Goal: Task Accomplishment & Management: Use online tool/utility

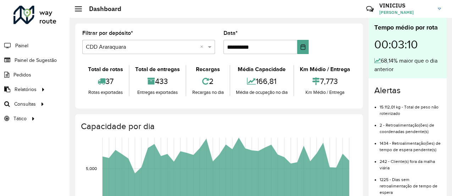
click at [154, 43] on input "text" at bounding box center [142, 47] width 112 height 9
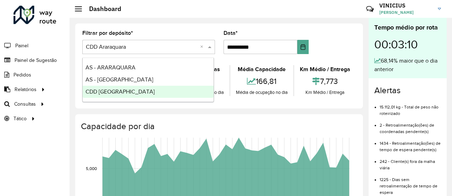
click at [119, 92] on span "CDD [GEOGRAPHIC_DATA]" at bounding box center [120, 91] width 69 height 6
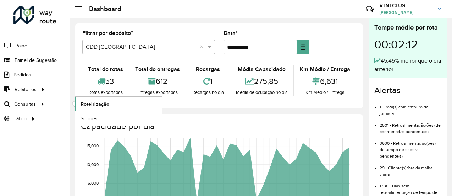
click at [90, 105] on span "Roteirização" at bounding box center [95, 103] width 29 height 7
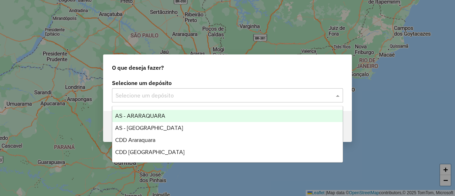
click at [179, 94] on input "text" at bounding box center [220, 95] width 210 height 9
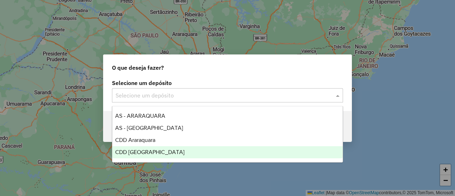
click at [156, 149] on span "CDD [GEOGRAPHIC_DATA]" at bounding box center [149, 152] width 69 height 6
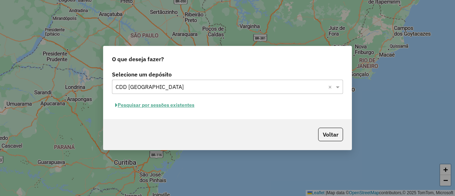
click at [178, 103] on button "Pesquisar por sessões existentes" at bounding box center [155, 104] width 86 height 11
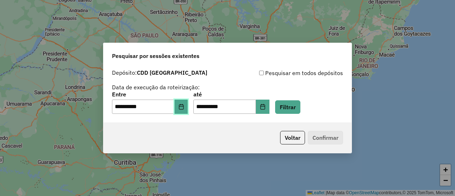
click at [188, 107] on button "Choose Date" at bounding box center [180, 106] width 13 height 14
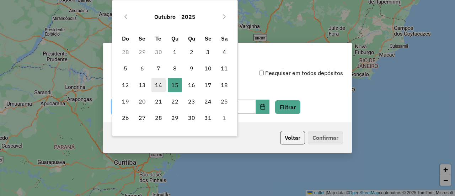
click at [161, 83] on span "14" at bounding box center [158, 85] width 14 height 14
type input "**********"
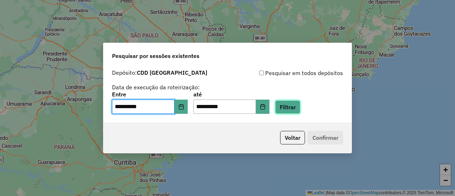
click at [299, 107] on button "Filtrar" at bounding box center [287, 106] width 25 height 13
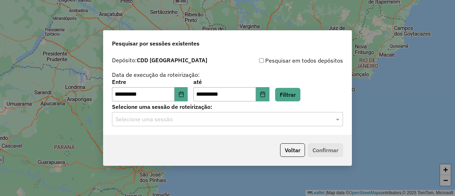
click at [213, 120] on input "text" at bounding box center [220, 119] width 210 height 9
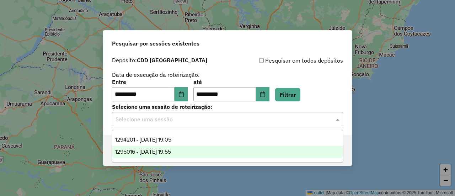
click at [170, 152] on span "1295016 - [DATE] 19:55" at bounding box center [143, 151] width 56 height 6
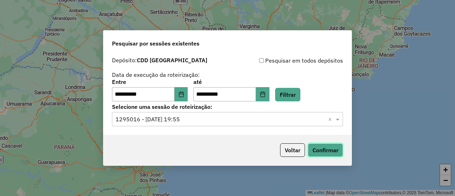
click at [329, 148] on button "Confirmar" at bounding box center [325, 149] width 35 height 13
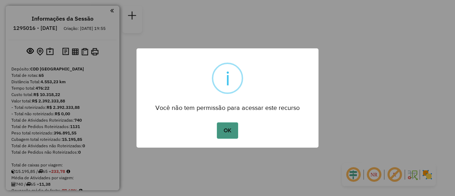
click at [230, 133] on button "OK" at bounding box center [227, 130] width 21 height 16
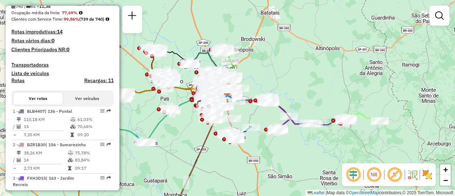
scroll to position [213, 0]
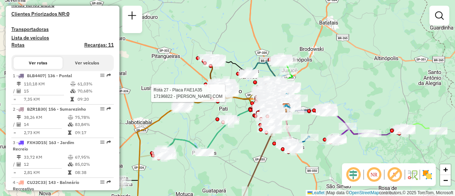
drag, startPoint x: 204, startPoint y: 109, endPoint x: 243, endPoint y: 93, distance: 42.4
click at [238, 92] on div at bounding box center [230, 92] width 18 height 7
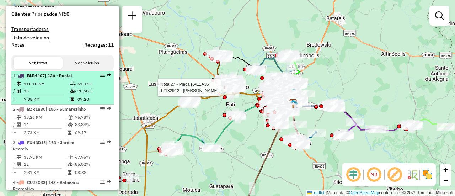
click at [107, 77] on em at bounding box center [109, 75] width 4 height 4
select select "**********"
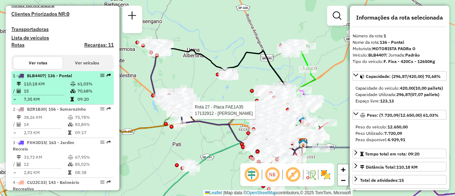
click at [101, 77] on em at bounding box center [102, 75] width 4 height 4
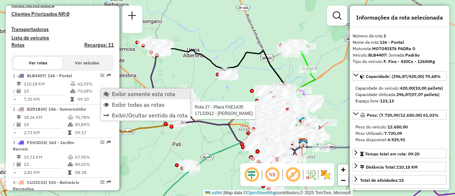
click at [123, 94] on span "Exibir somente esta rota" at bounding box center [143, 94] width 63 height 6
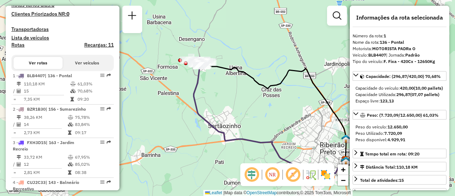
drag, startPoint x: 173, startPoint y: 62, endPoint x: 216, endPoint y: 80, distance: 46.6
click at [216, 80] on div "Janela de atendimento Grade de atendimento Capacidade Transportadoras Veículos …" at bounding box center [227, 98] width 455 height 196
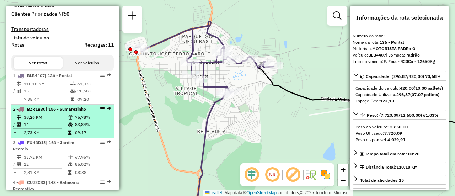
drag, startPoint x: 105, startPoint y: 120, endPoint x: 98, endPoint y: 122, distance: 7.0
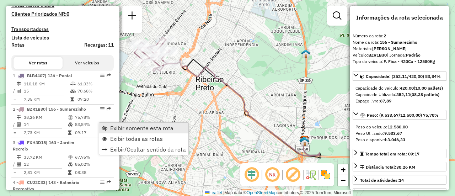
click at [120, 127] on span "Exibir somente esta rota" at bounding box center [141, 128] width 63 height 6
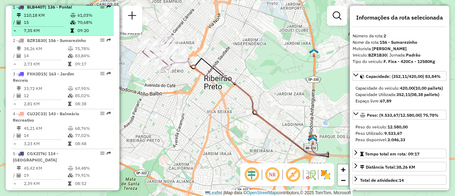
scroll to position [284, 0]
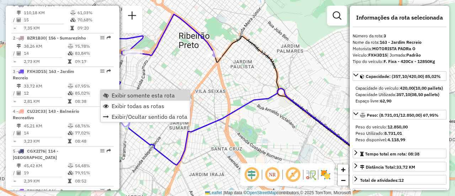
click at [157, 67] on div "Janela de atendimento Grade de atendimento Capacidade Transportadoras Veículos …" at bounding box center [227, 98] width 455 height 196
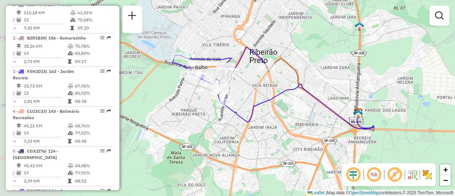
drag, startPoint x: 158, startPoint y: 89, endPoint x: 234, endPoint y: 92, distance: 76.4
click at [234, 92] on div "Janela de atendimento Grade de atendimento Capacidade Transportadoras Veículos …" at bounding box center [227, 98] width 455 height 196
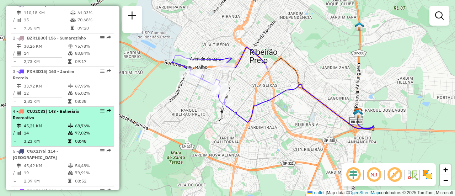
click at [100, 113] on em at bounding box center [102, 111] width 4 height 4
select select "**********"
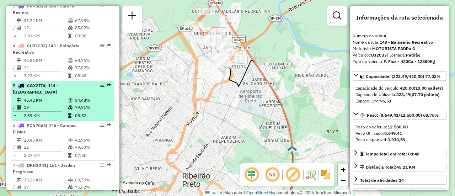
scroll to position [355, 0]
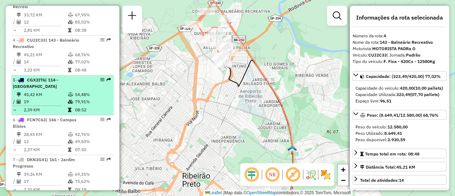
click at [100, 82] on em at bounding box center [102, 79] width 4 height 4
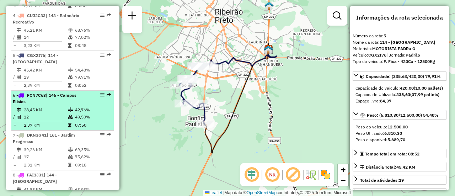
scroll to position [391, 0]
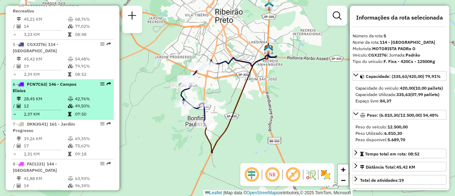
click at [100, 86] on em at bounding box center [102, 84] width 4 height 4
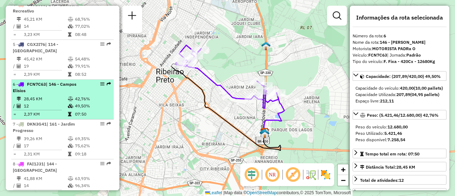
scroll to position [426, 0]
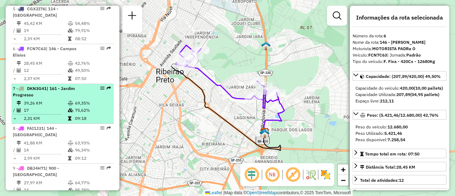
click at [101, 90] on em at bounding box center [102, 88] width 4 height 4
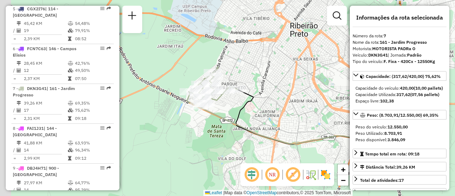
drag, startPoint x: 192, startPoint y: 111, endPoint x: 291, endPoint y: 110, distance: 98.0
click at [303, 113] on div "Janela de atendimento Grade de atendimento Capacidade Transportadoras Veículos …" at bounding box center [227, 98] width 455 height 196
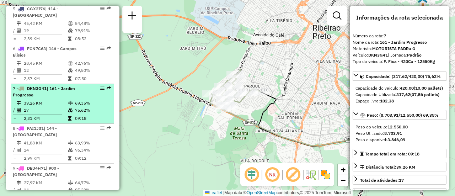
click at [100, 90] on em at bounding box center [102, 88] width 4 height 4
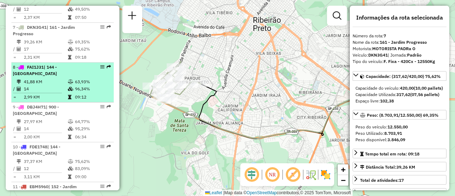
scroll to position [497, 0]
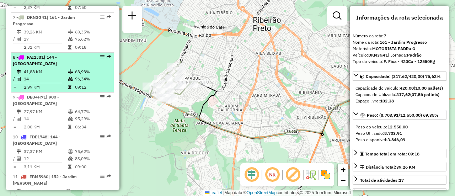
click at [100, 59] on em at bounding box center [102, 57] width 4 height 4
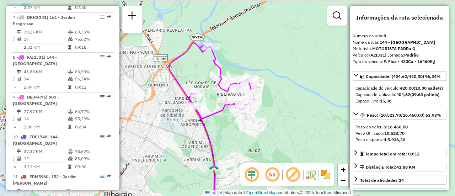
drag, startPoint x: 213, startPoint y: 70, endPoint x: 211, endPoint y: 97, distance: 26.8
click at [211, 97] on div "Janela de atendimento Grade de atendimento Capacidade Transportadoras Veículos …" at bounding box center [227, 98] width 455 height 196
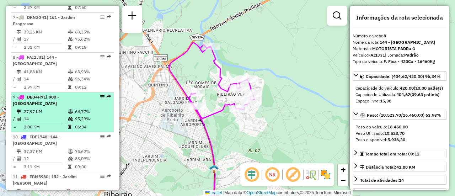
scroll to position [533, 0]
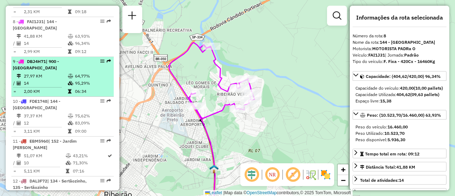
click at [100, 63] on em at bounding box center [102, 61] width 4 height 4
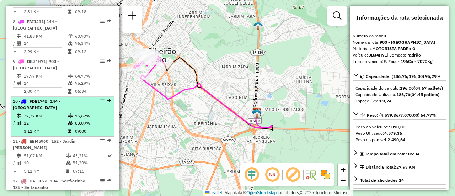
scroll to position [568, 0]
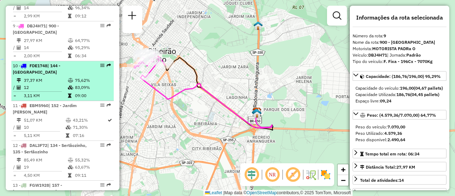
click at [100, 67] on em at bounding box center [102, 65] width 4 height 4
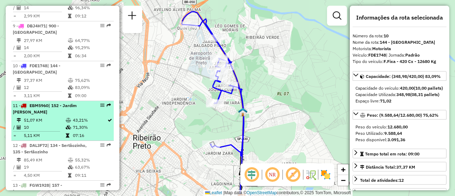
click at [100, 107] on em at bounding box center [102, 105] width 4 height 4
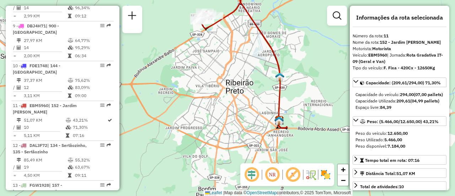
drag, startPoint x: 266, startPoint y: 115, endPoint x: 250, endPoint y: 43, distance: 74.4
click at [250, 43] on div "Janela de atendimento Grade de atendimento Capacidade Transportadoras Veículos …" at bounding box center [227, 98] width 455 height 196
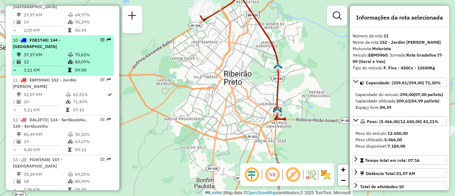
scroll to position [604, 0]
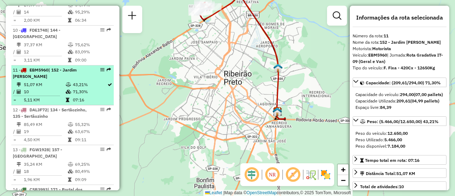
click at [100, 72] on em at bounding box center [102, 69] width 4 height 4
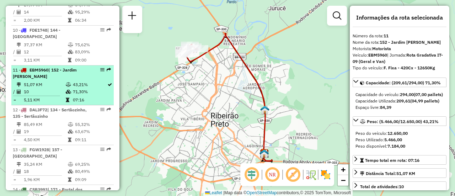
scroll to position [639, 0]
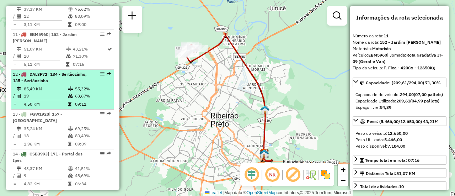
click at [100, 76] on em at bounding box center [102, 74] width 4 height 4
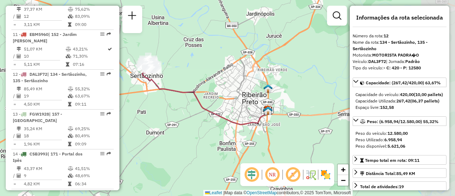
drag, startPoint x: 145, startPoint y: 73, endPoint x: 190, endPoint y: 72, distance: 45.5
click at [190, 72] on div "Janela de atendimento Grade de atendimento Capacidade Transportadoras Veículos …" at bounding box center [227, 98] width 455 height 196
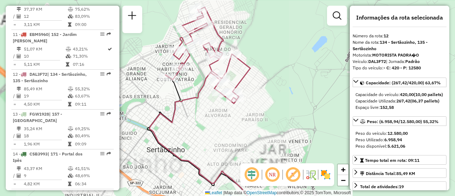
drag, startPoint x: 201, startPoint y: 85, endPoint x: 210, endPoint y: 94, distance: 13.1
click at [210, 94] on icon at bounding box center [213, 154] width 129 height 166
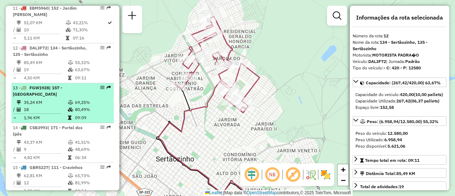
scroll to position [675, 0]
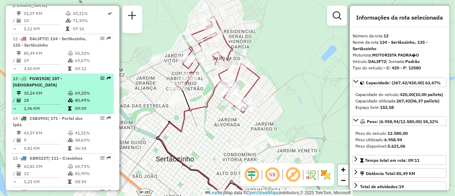
click at [101, 80] on em at bounding box center [102, 78] width 4 height 4
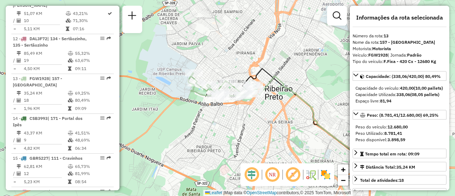
drag, startPoint x: 177, startPoint y: 88, endPoint x: 239, endPoint y: 109, distance: 64.7
click at [239, 109] on div "Janela de atendimento Grade de atendimento Capacidade Transportadoras Veículos …" at bounding box center [227, 98] width 455 height 196
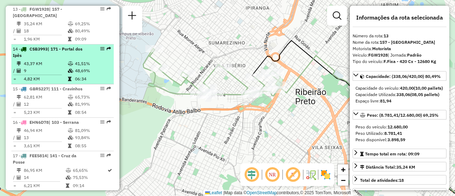
scroll to position [746, 0]
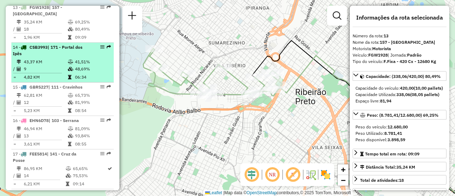
click at [101, 49] on em at bounding box center [102, 47] width 4 height 4
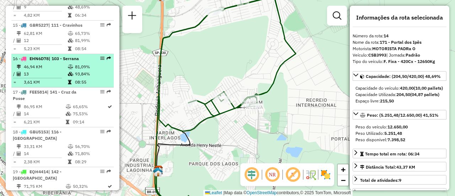
scroll to position [817, 0]
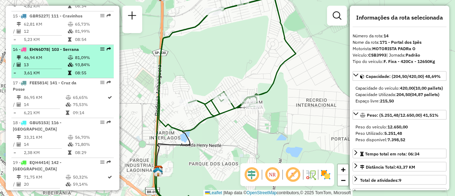
click at [100, 51] on em at bounding box center [102, 49] width 4 height 4
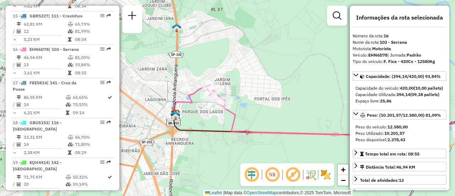
drag, startPoint x: 191, startPoint y: 89, endPoint x: 297, endPoint y: 103, distance: 106.4
click at [297, 103] on div "Janela de atendimento Grade de atendimento Capacidade Transportadoras Veículos …" at bounding box center [227, 98] width 455 height 196
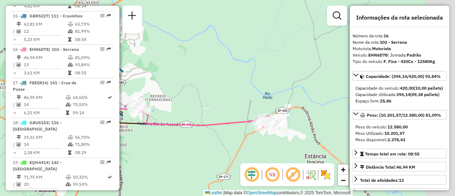
drag, startPoint x: 275, startPoint y: 115, endPoint x: 210, endPoint y: 115, distance: 65.0
click at [210, 115] on div "Janela de atendimento Grade de atendimento Capacidade Transportadoras Veículos …" at bounding box center [227, 98] width 455 height 196
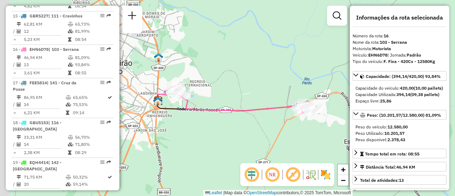
drag, startPoint x: 168, startPoint y: 100, endPoint x: 282, endPoint y: 91, distance: 114.7
click at [282, 91] on div "Janela de atendimento Grade de atendimento Capacidade Transportadoras Veículos …" at bounding box center [227, 98] width 455 height 196
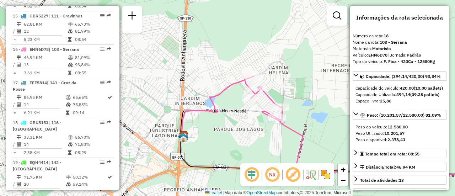
drag, startPoint x: 192, startPoint y: 103, endPoint x: 244, endPoint y: 125, distance: 56.5
click at [244, 125] on div "Janela de atendimento Grade de atendimento Capacidade Transportadoras Veículos …" at bounding box center [227, 98] width 455 height 196
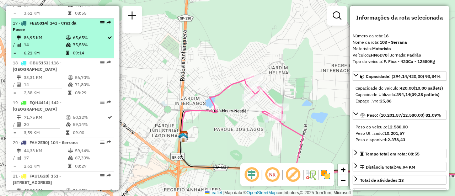
scroll to position [888, 0]
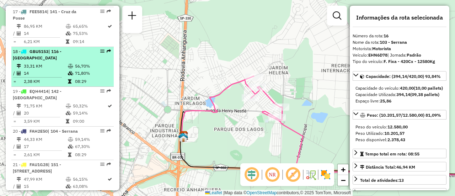
click at [100, 53] on em at bounding box center [102, 51] width 4 height 4
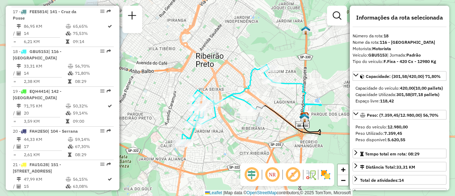
drag, startPoint x: 196, startPoint y: 115, endPoint x: 242, endPoint y: 125, distance: 47.7
click at [242, 125] on div "Janela de atendimento Grade de atendimento Capacidade Transportadoras Veículos …" at bounding box center [227, 98] width 455 height 196
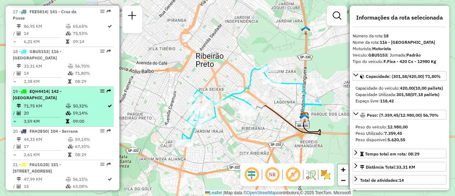
click at [97, 93] on div at bounding box center [99, 91] width 21 height 4
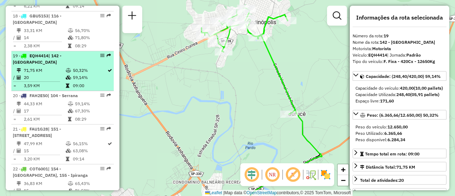
scroll to position [959, 0]
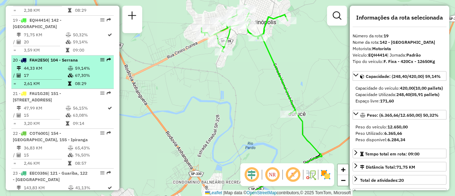
click at [100, 62] on em at bounding box center [102, 60] width 4 height 4
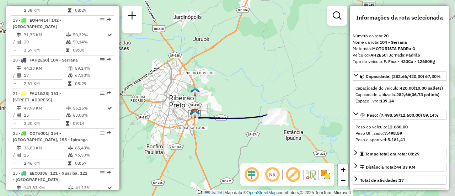
drag, startPoint x: 169, startPoint y: 106, endPoint x: 208, endPoint y: 118, distance: 40.9
click at [208, 118] on icon at bounding box center [234, 116] width 78 height 6
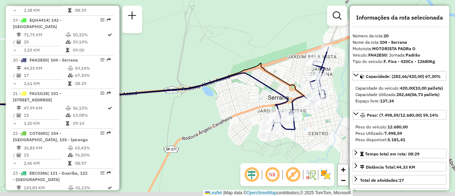
drag, startPoint x: 220, startPoint y: 110, endPoint x: 210, endPoint y: 51, distance: 59.7
click at [210, 51] on div "Janela de atendimento Grade de atendimento Capacidade Transportadoras Veículos …" at bounding box center [227, 98] width 455 height 196
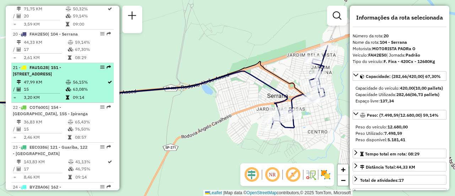
scroll to position [994, 0]
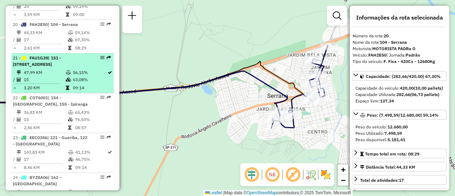
click at [100, 60] on em at bounding box center [102, 57] width 4 height 4
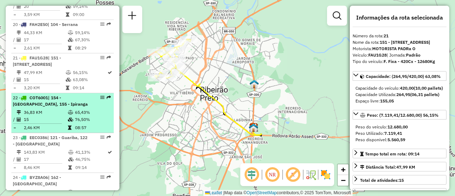
click at [101, 99] on em at bounding box center [102, 97] width 4 height 4
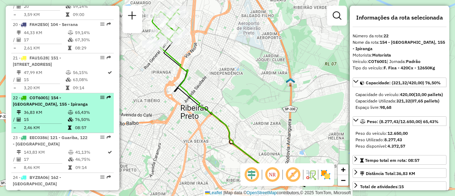
scroll to position [1030, 0]
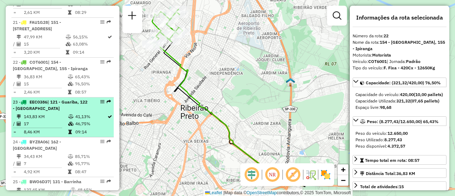
click at [100, 104] on em at bounding box center [102, 101] width 4 height 4
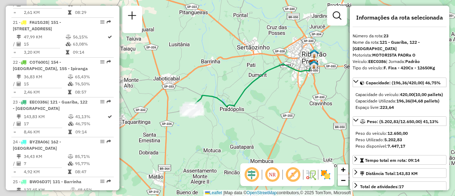
drag, startPoint x: 171, startPoint y: 105, endPoint x: 225, endPoint y: 90, distance: 55.8
click at [228, 90] on div "Janela de atendimento Grade de atendimento Capacidade Transportadoras Veículos …" at bounding box center [227, 98] width 455 height 196
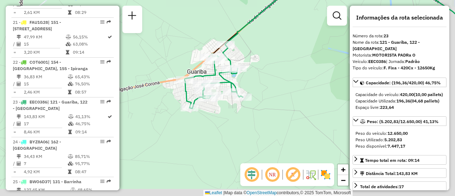
drag, startPoint x: 197, startPoint y: 101, endPoint x: 166, endPoint y: 58, distance: 52.1
click at [166, 58] on div "Janela de atendimento Grade de atendimento Capacidade Transportadoras Veículos …" at bounding box center [227, 98] width 455 height 196
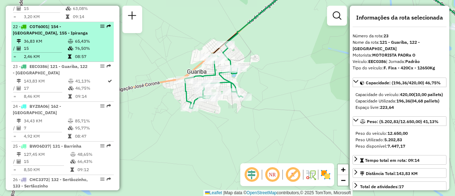
scroll to position [1101, 0]
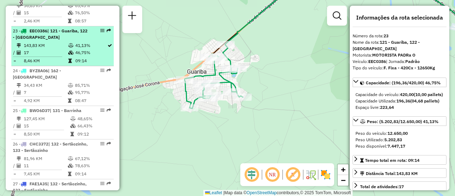
click at [100, 33] on em at bounding box center [102, 30] width 4 height 4
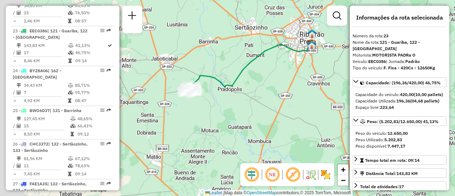
drag, startPoint x: 163, startPoint y: 90, endPoint x: 223, endPoint y: 71, distance: 62.8
click at [223, 71] on div "Janela de atendimento Grade de atendimento Capacidade Transportadoras Veículos …" at bounding box center [227, 98] width 455 height 196
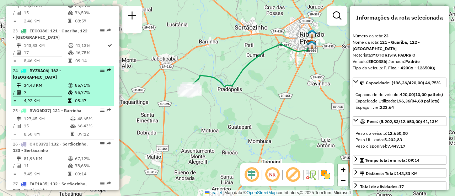
click at [100, 72] on em at bounding box center [102, 70] width 4 height 4
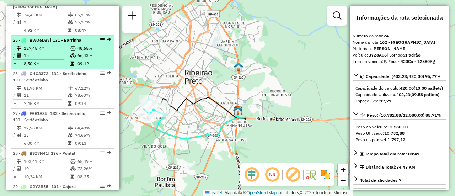
scroll to position [1172, 0]
click at [100, 41] on em at bounding box center [102, 39] width 4 height 4
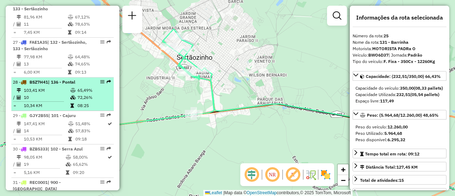
scroll to position [1243, 0]
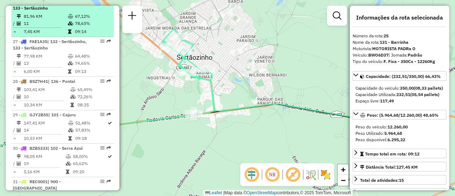
click at [100, 4] on em at bounding box center [102, 1] width 4 height 4
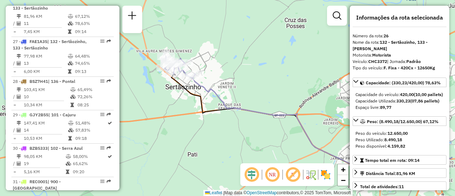
drag, startPoint x: 168, startPoint y: 62, endPoint x: 248, endPoint y: 83, distance: 82.5
click at [248, 82] on div "Janela de atendimento Grade de atendimento Capacidade Transportadoras Veículos …" at bounding box center [227, 98] width 455 height 196
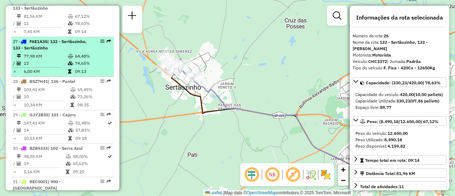
click at [101, 43] on em at bounding box center [102, 41] width 4 height 4
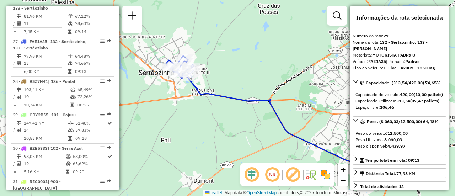
drag, startPoint x: 159, startPoint y: 67, endPoint x: 227, endPoint y: 79, distance: 68.6
click at [227, 79] on div "Janela de atendimento Grade de atendimento Capacidade Transportadoras Veículos …" at bounding box center [227, 98] width 455 height 196
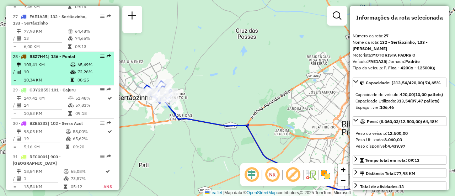
scroll to position [1279, 0]
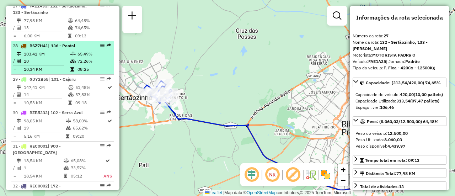
click at [100, 48] on em at bounding box center [102, 45] width 4 height 4
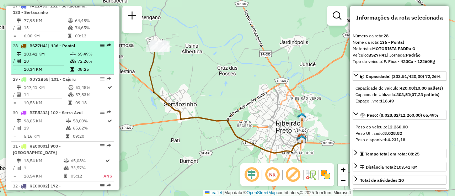
scroll to position [1314, 0]
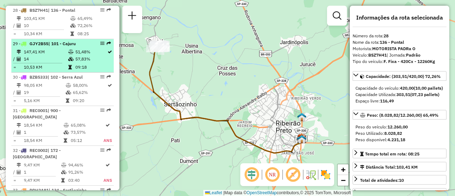
click at [100, 45] on em at bounding box center [102, 43] width 4 height 4
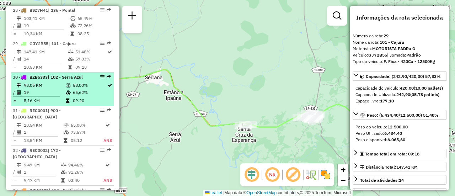
click at [102, 79] on em at bounding box center [102, 77] width 4 height 4
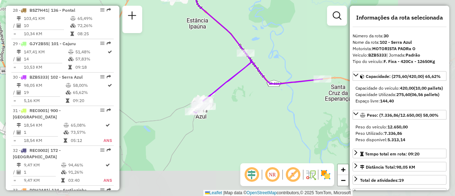
drag, startPoint x: 201, startPoint y: 87, endPoint x: 143, endPoint y: 42, distance: 73.4
click at [143, 42] on div "Janela de atendimento Grade de atendimento Capacidade Transportadoras Veículos …" at bounding box center [227, 98] width 455 height 196
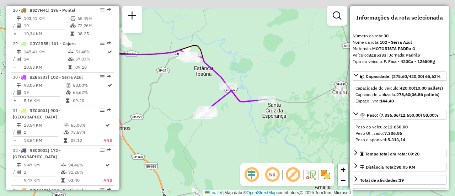
drag, startPoint x: 183, startPoint y: 64, endPoint x: 196, endPoint y: 103, distance: 40.5
click at [196, 103] on div "Janela de atendimento Grade de atendimento Capacidade Transportadoras Veículos …" at bounding box center [227, 98] width 455 height 196
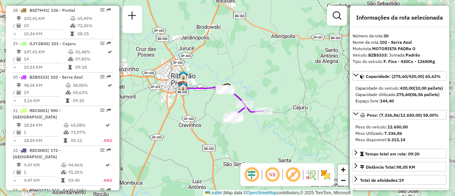
drag, startPoint x: 195, startPoint y: 89, endPoint x: 223, endPoint y: 98, distance: 29.3
click at [223, 98] on div "Janela de atendimento Grade de atendimento Capacidade Transportadoras Veículos …" at bounding box center [227, 98] width 455 height 196
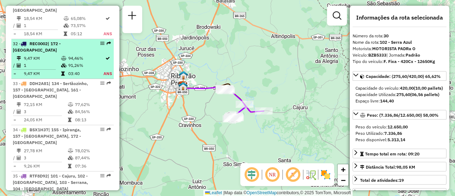
scroll to position [1456, 0]
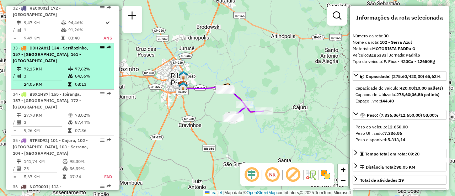
click at [100, 50] on em at bounding box center [102, 47] width 4 height 4
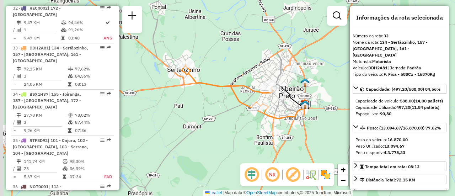
drag, startPoint x: 196, startPoint y: 81, endPoint x: 230, endPoint y: 87, distance: 34.4
click at [230, 87] on icon at bounding box center [227, 86] width 92 height 43
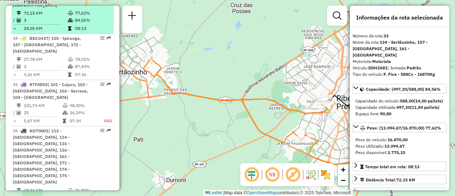
scroll to position [1527, 0]
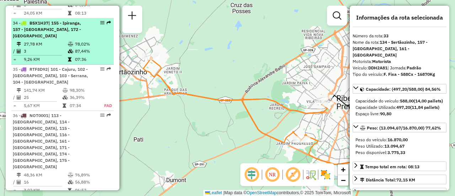
click at [100, 25] on em at bounding box center [102, 23] width 4 height 4
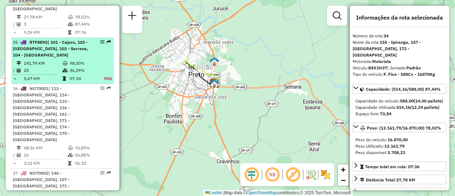
scroll to position [1563, 0]
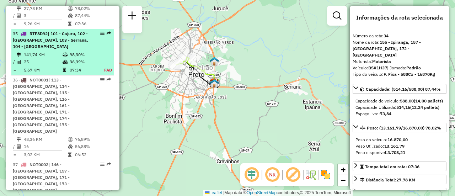
click at [100, 36] on em at bounding box center [102, 33] width 4 height 4
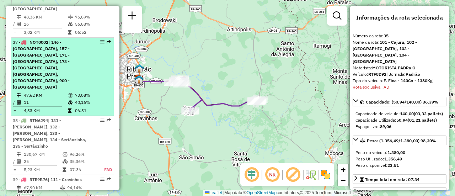
scroll to position [1720, 0]
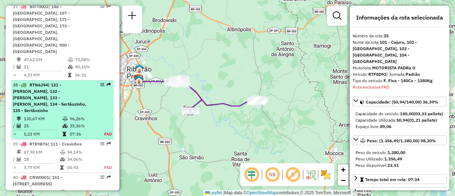
click at [100, 82] on em at bounding box center [102, 84] width 4 height 4
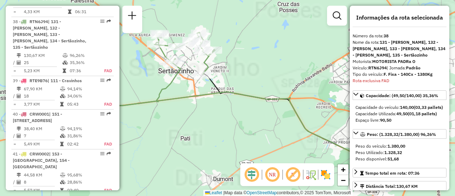
scroll to position [1790, 0]
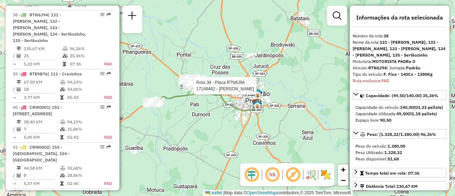
drag, startPoint x: 149, startPoint y: 74, endPoint x: 189, endPoint y: 90, distance: 43.3
click at [189, 89] on div at bounding box center [192, 85] width 18 height 7
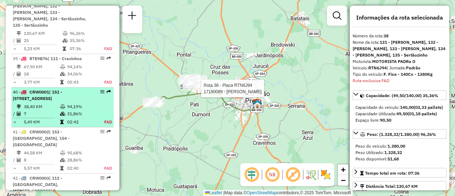
scroll to position [1826, 0]
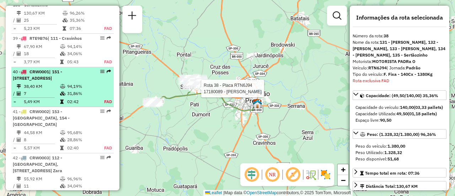
click at [100, 69] on em at bounding box center [102, 71] width 4 height 4
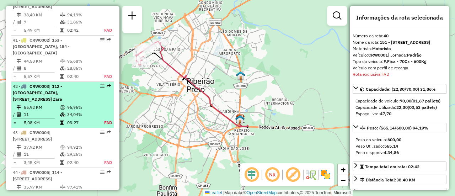
scroll to position [1911, 0]
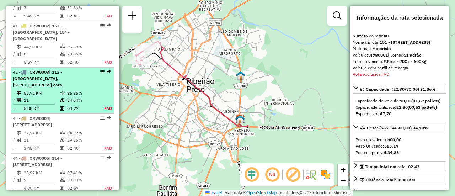
click at [100, 70] on em at bounding box center [102, 72] width 4 height 4
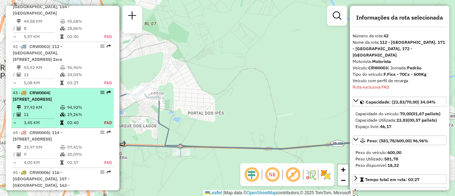
scroll to position [1962, 0]
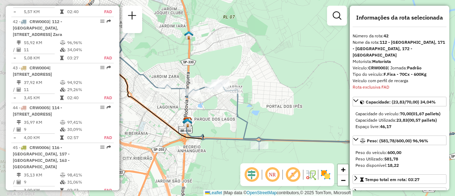
drag, startPoint x: 158, startPoint y: 92, endPoint x: 248, endPoint y: 85, distance: 89.8
click at [248, 85] on icon at bounding box center [309, 91] width 387 height 120
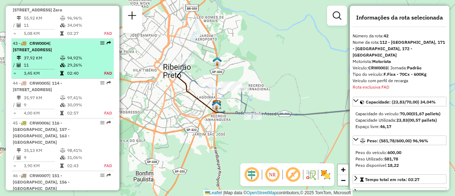
scroll to position [1997, 0]
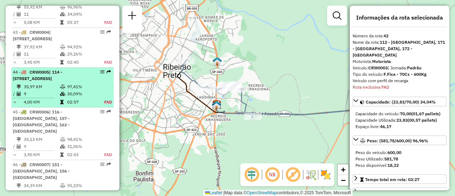
click at [100, 70] on em at bounding box center [102, 72] width 4 height 4
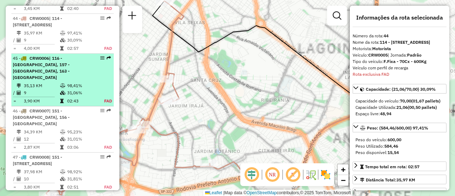
scroll to position [2054, 0]
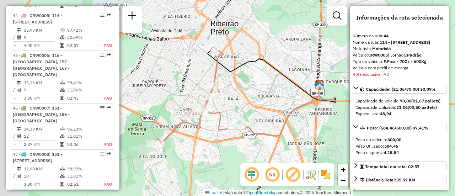
drag, startPoint x: 176, startPoint y: 86, endPoint x: 231, endPoint y: 86, distance: 55.0
click at [231, 86] on div "Janela de atendimento Grade de atendimento Capacidade Transportadoras Veículos …" at bounding box center [227, 98] width 455 height 196
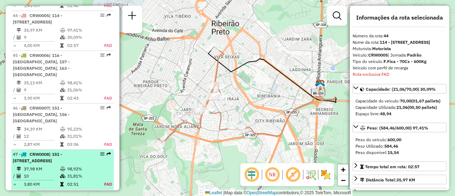
click at [100, 152] on em at bounding box center [102, 154] width 4 height 4
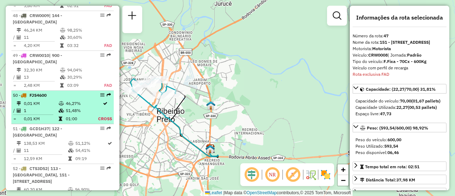
scroll to position [2257, 0]
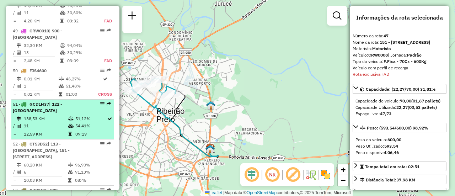
click at [100, 102] on em at bounding box center [102, 104] width 4 height 4
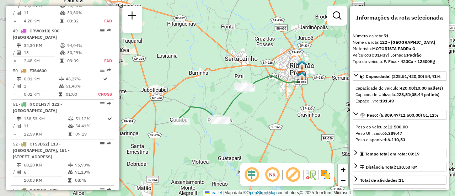
drag, startPoint x: 168, startPoint y: 96, endPoint x: 216, endPoint y: 93, distance: 48.0
click at [216, 93] on div "Janela de atendimento Grade de atendimento Capacidade Transportadoras Veículos …" at bounding box center [227, 98] width 455 height 196
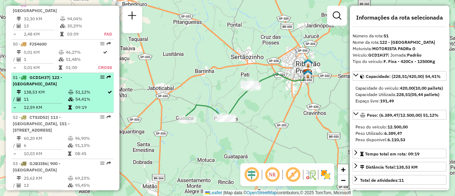
scroll to position [2292, 0]
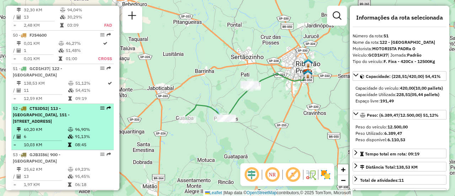
click at [100, 106] on em at bounding box center [102, 108] width 4 height 4
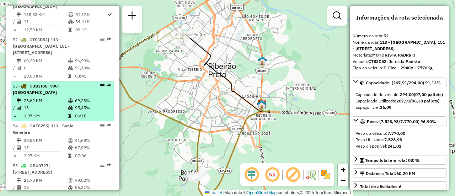
scroll to position [2363, 0]
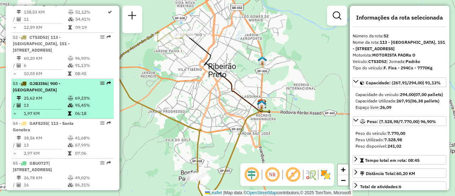
click at [100, 81] on em at bounding box center [102, 83] width 4 height 4
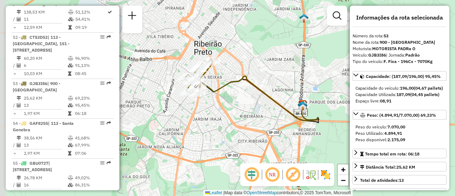
drag, startPoint x: 163, startPoint y: 86, endPoint x: 164, endPoint y: 97, distance: 11.7
click at [225, 91] on icon at bounding box center [254, 95] width 125 height 52
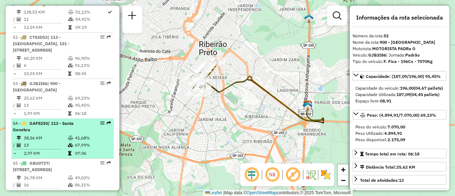
click at [100, 121] on em at bounding box center [102, 123] width 4 height 4
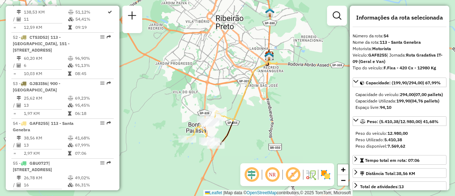
drag, startPoint x: 202, startPoint y: 101, endPoint x: 202, endPoint y: 90, distance: 10.3
click at [224, 89] on div "Janela de atendimento Grade de atendimento Capacidade Transportadoras Veículos …" at bounding box center [227, 98] width 455 height 196
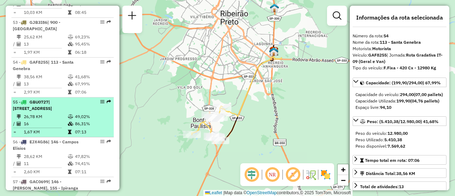
scroll to position [2434, 0]
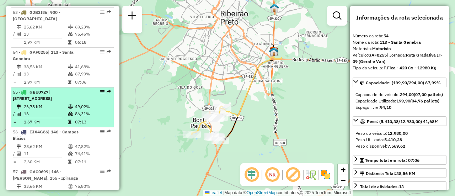
click at [101, 89] on em at bounding box center [102, 91] width 4 height 4
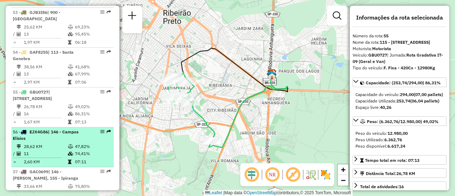
scroll to position [2470, 0]
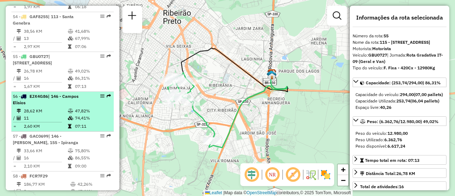
click at [100, 94] on em at bounding box center [102, 96] width 4 height 4
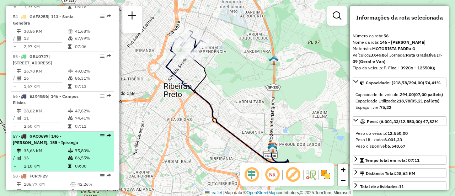
click at [100, 134] on em at bounding box center [102, 136] width 4 height 4
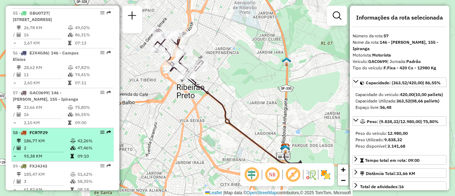
scroll to position [2541, 0]
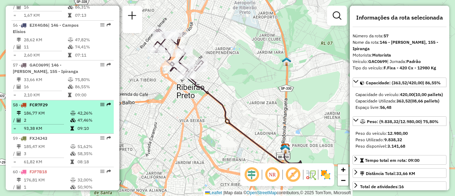
click at [100, 102] on em at bounding box center [102, 104] width 4 height 4
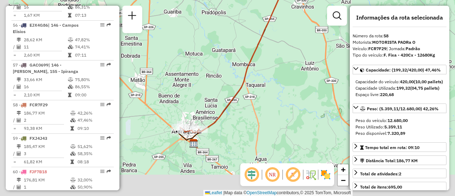
drag, startPoint x: 196, startPoint y: 98, endPoint x: 201, endPoint y: 76, distance: 22.2
click at [201, 76] on div "Janela de atendimento Grade de atendimento Capacidade Transportadoras Veículos …" at bounding box center [227, 98] width 455 height 196
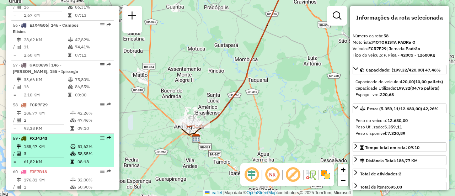
click at [100, 136] on em at bounding box center [102, 138] width 4 height 4
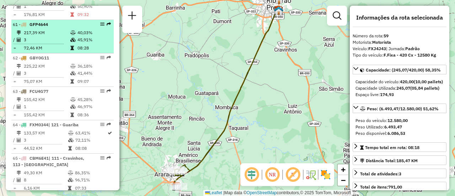
scroll to position [2722, 0]
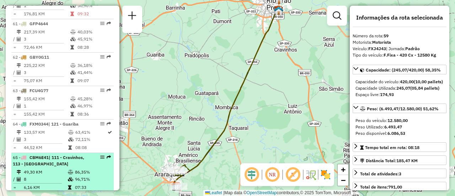
click at [100, 155] on em at bounding box center [102, 157] width 4 height 4
